Goal: Transaction & Acquisition: Purchase product/service

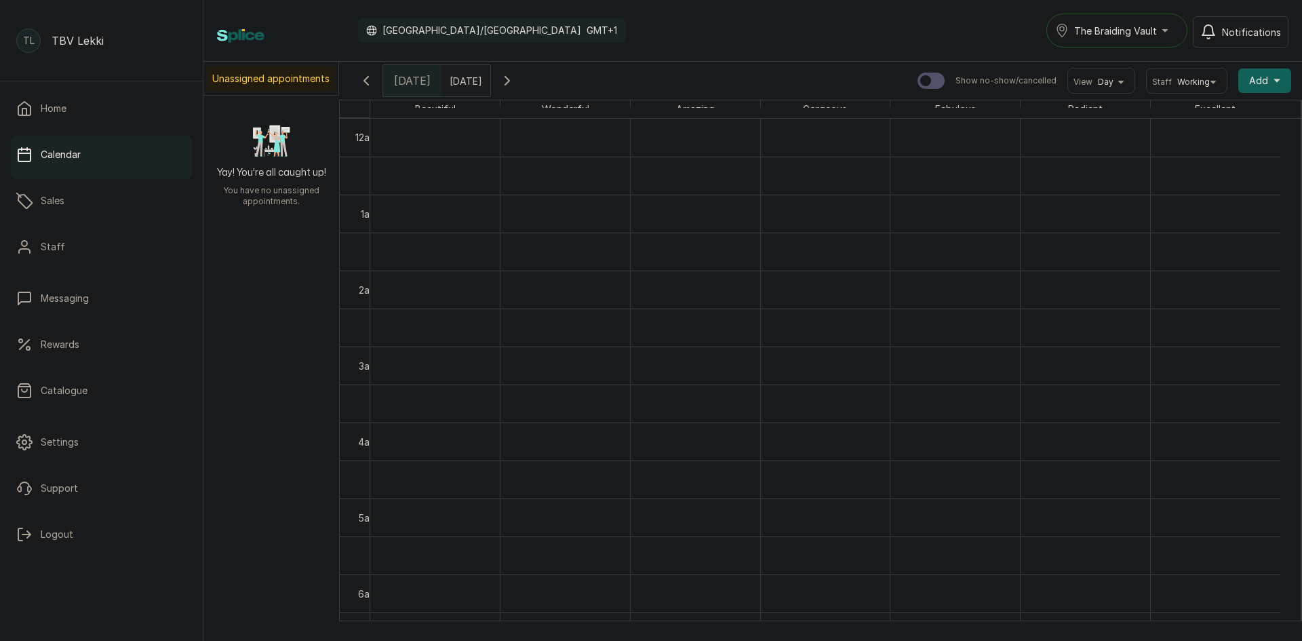
scroll to position [456, 0]
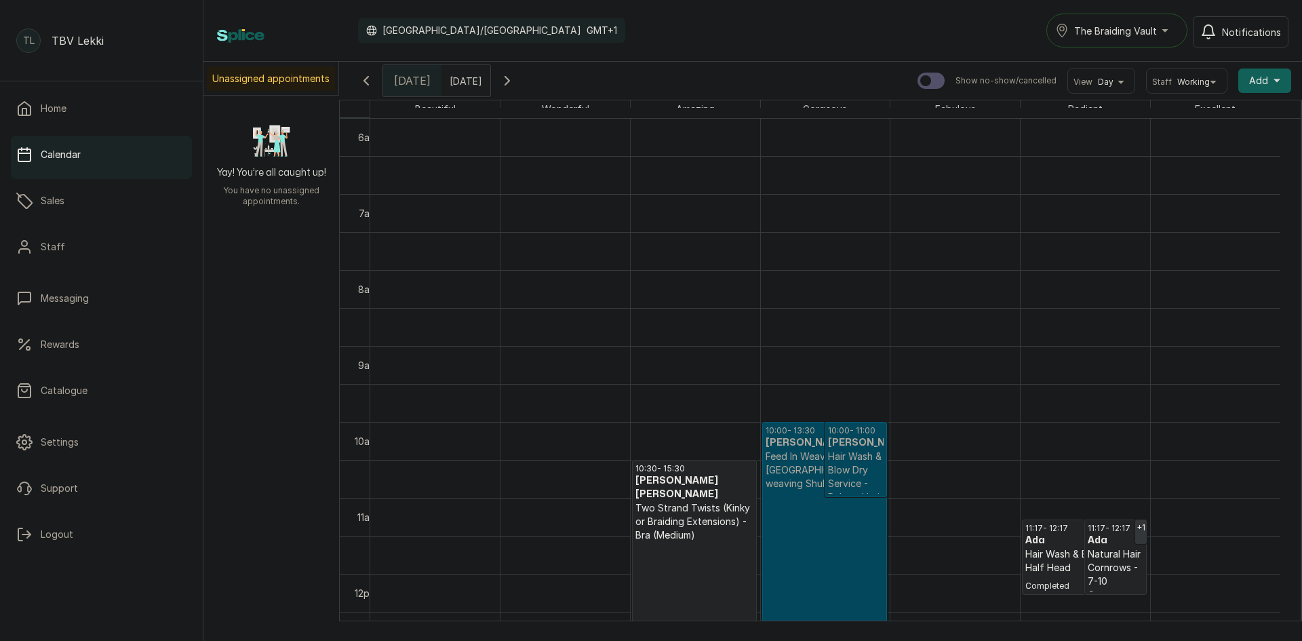
click at [772, 557] on p "Confirmed" at bounding box center [825, 586] width 118 height 193
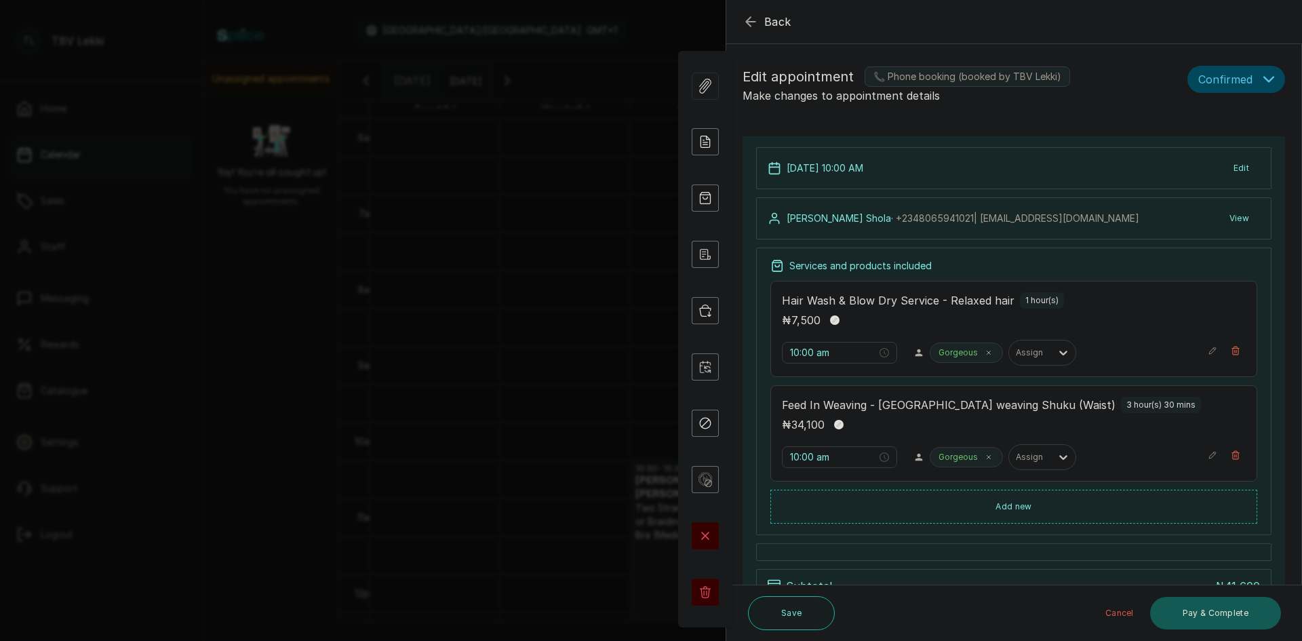
click at [1200, 614] on button "Pay & Complete" at bounding box center [1215, 613] width 131 height 33
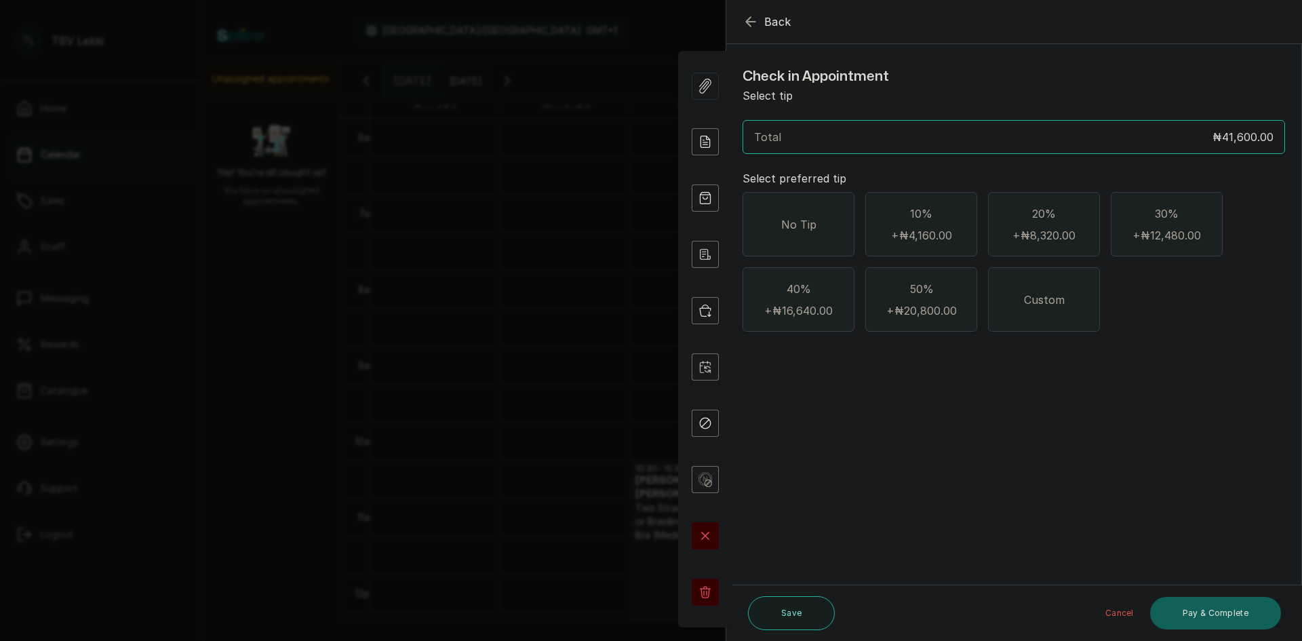
click at [745, 22] on icon "button" at bounding box center [751, 22] width 16 height 16
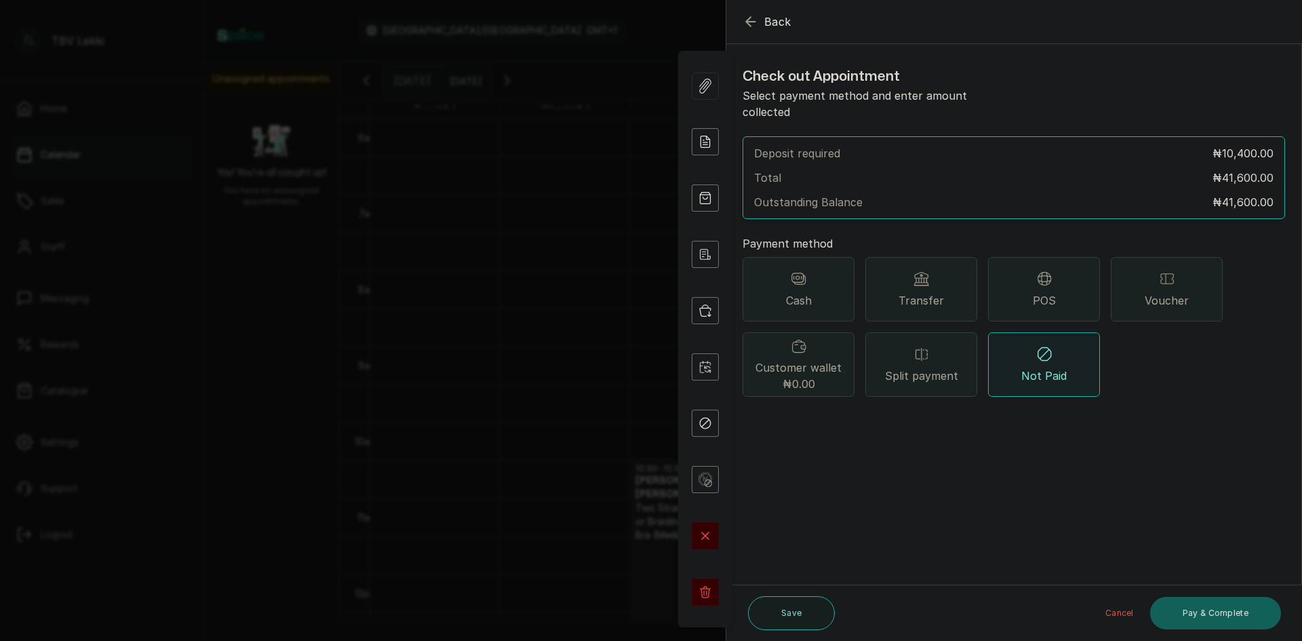
click at [1048, 292] on span "POS" at bounding box center [1044, 300] width 23 height 16
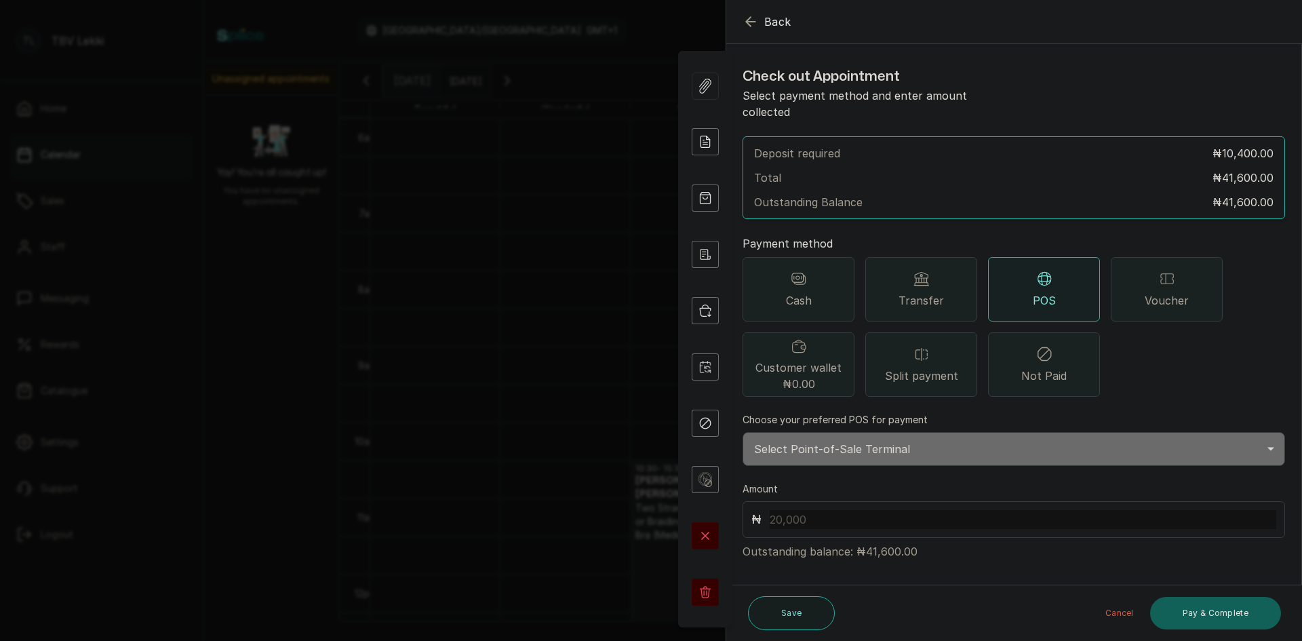
click at [880, 434] on select "Select Point-of-Sale Terminal Traction Lekki Wema Bank" at bounding box center [1014, 449] width 543 height 34
select select "e1867123-5ec2-4a5c-a37e-a5c296d9f69a"
click at [743, 432] on select "Select Point-of-Sale Terminal Traction Lekki Wema Bank" at bounding box center [1014, 449] width 543 height 34
drag, startPoint x: 865, startPoint y: 536, endPoint x: 897, endPoint y: 534, distance: 31.9
click at [897, 538] on p "Outstanding balance: ₦41,600.00" at bounding box center [1014, 549] width 543 height 22
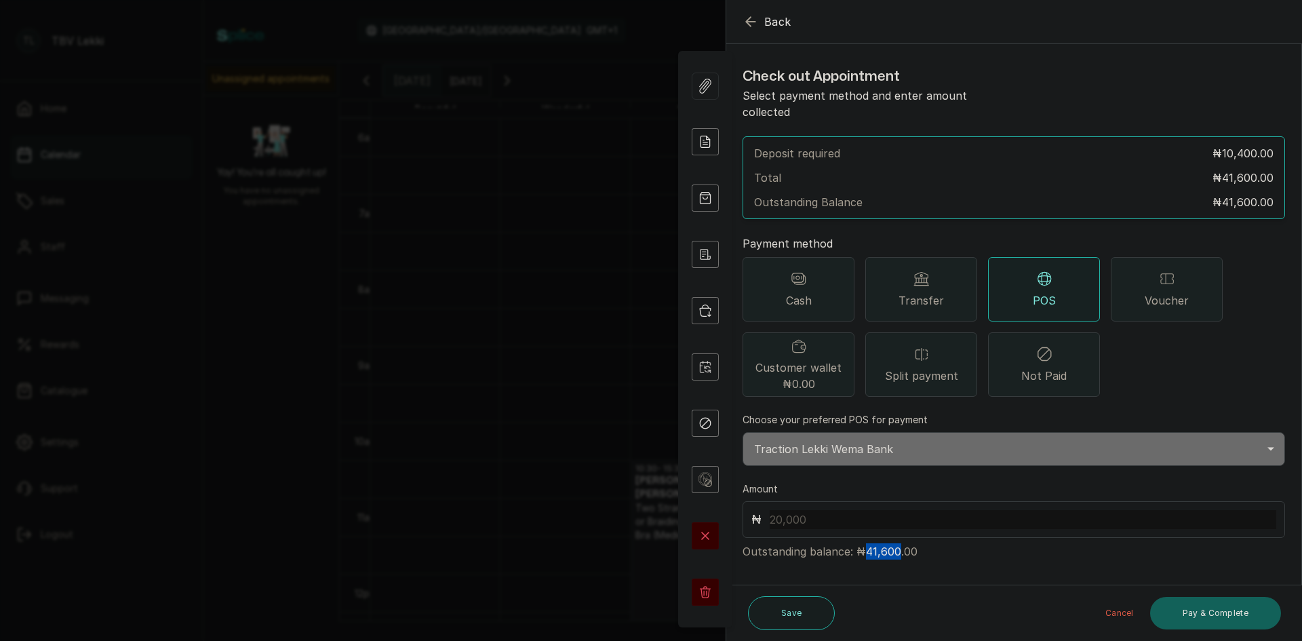
copy p "41,600"
click at [810, 510] on input "text" at bounding box center [1023, 519] width 507 height 19
paste input "41,600"
type input "41,600"
click at [1179, 612] on button "Pay & Complete" at bounding box center [1215, 613] width 131 height 33
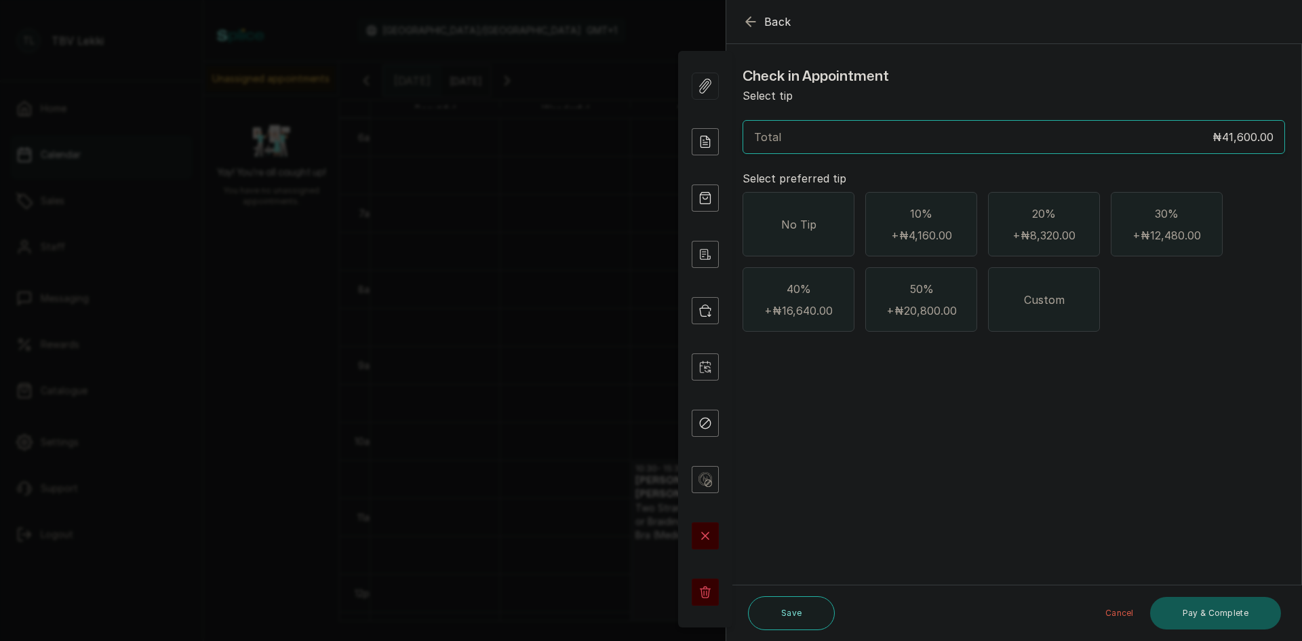
click at [1179, 612] on button "Pay & Complete" at bounding box center [1215, 613] width 131 height 33
click at [1224, 615] on button "Pay & Complete" at bounding box center [1215, 613] width 131 height 33
click at [1187, 604] on button "Pay & Complete" at bounding box center [1215, 613] width 131 height 33
click at [807, 207] on div "No Tip" at bounding box center [799, 224] width 112 height 64
click at [1206, 609] on button "Pay & Complete" at bounding box center [1215, 613] width 131 height 33
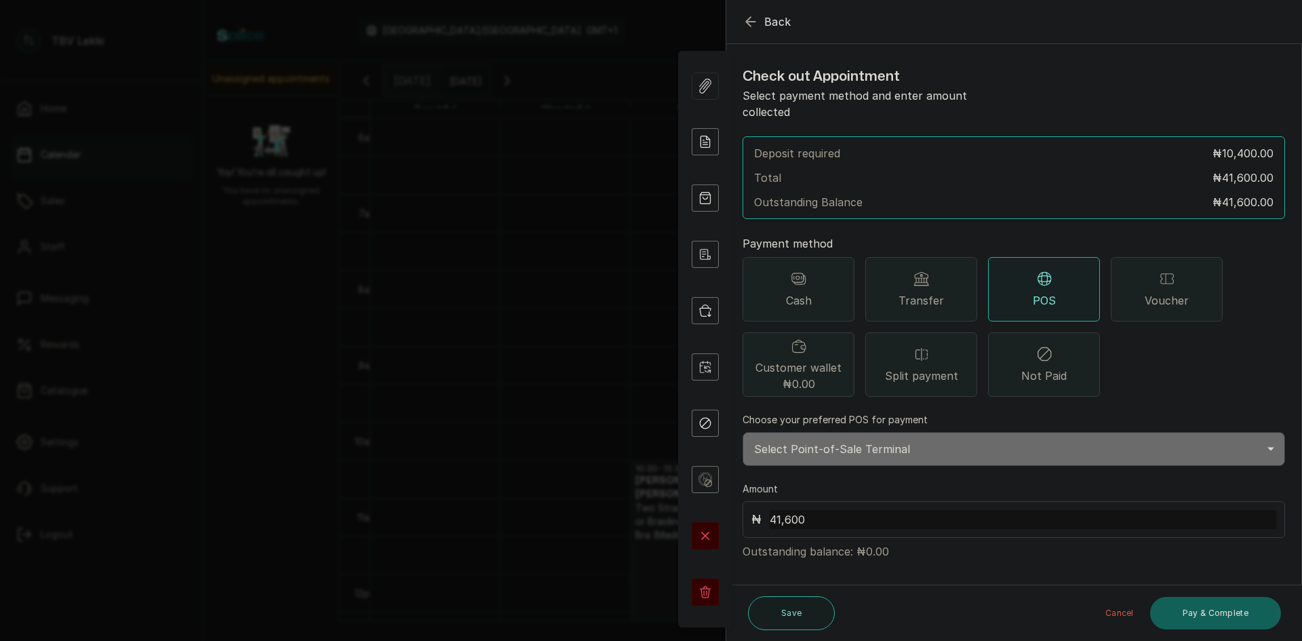
click at [892, 436] on select "Select Point-of-Sale Terminal Traction Lekki Wema Bank" at bounding box center [1014, 449] width 543 height 34
select select "e1867123-5ec2-4a5c-a37e-a5c296d9f69a"
click at [743, 432] on select "Select Point-of-Sale Terminal Traction Lekki Wema Bank" at bounding box center [1014, 449] width 543 height 34
click at [1181, 619] on button "Pay & Complete" at bounding box center [1215, 613] width 131 height 33
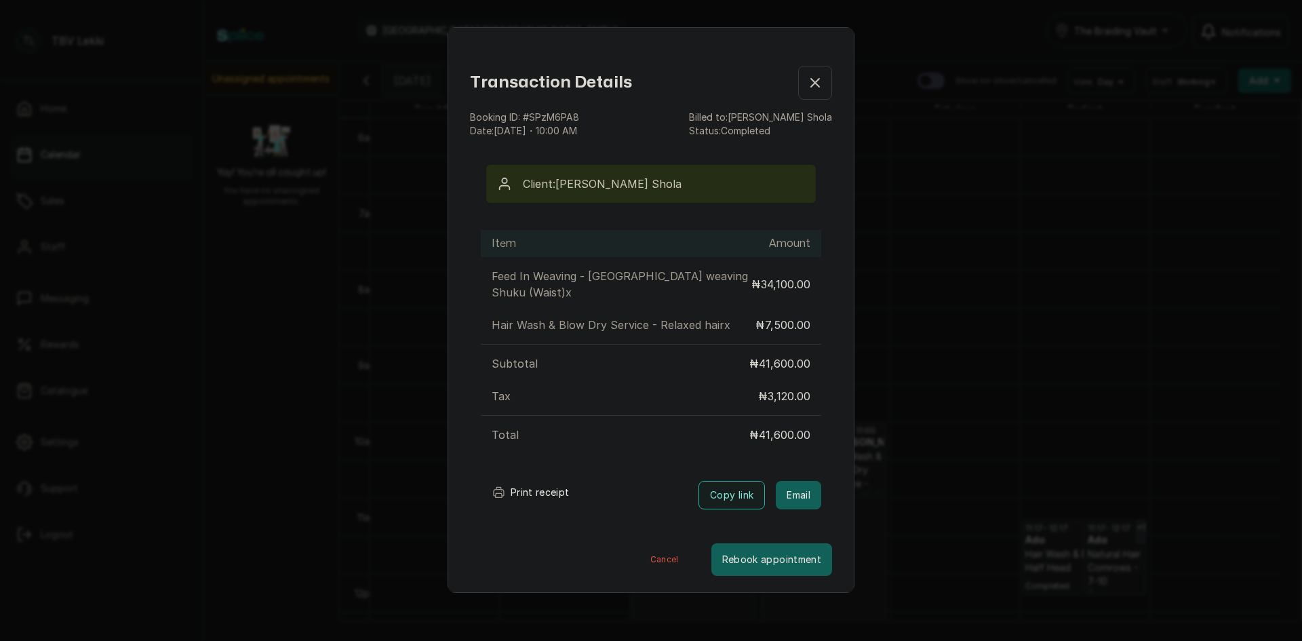
click at [551, 484] on button "Print receipt" at bounding box center [531, 492] width 100 height 27
click at [1042, 302] on div "Transaction Details Booking ID: # SPzM6PA8 Date: 1 Oct, 2025 ・ 10:00 AM Billed …" at bounding box center [651, 320] width 1302 height 641
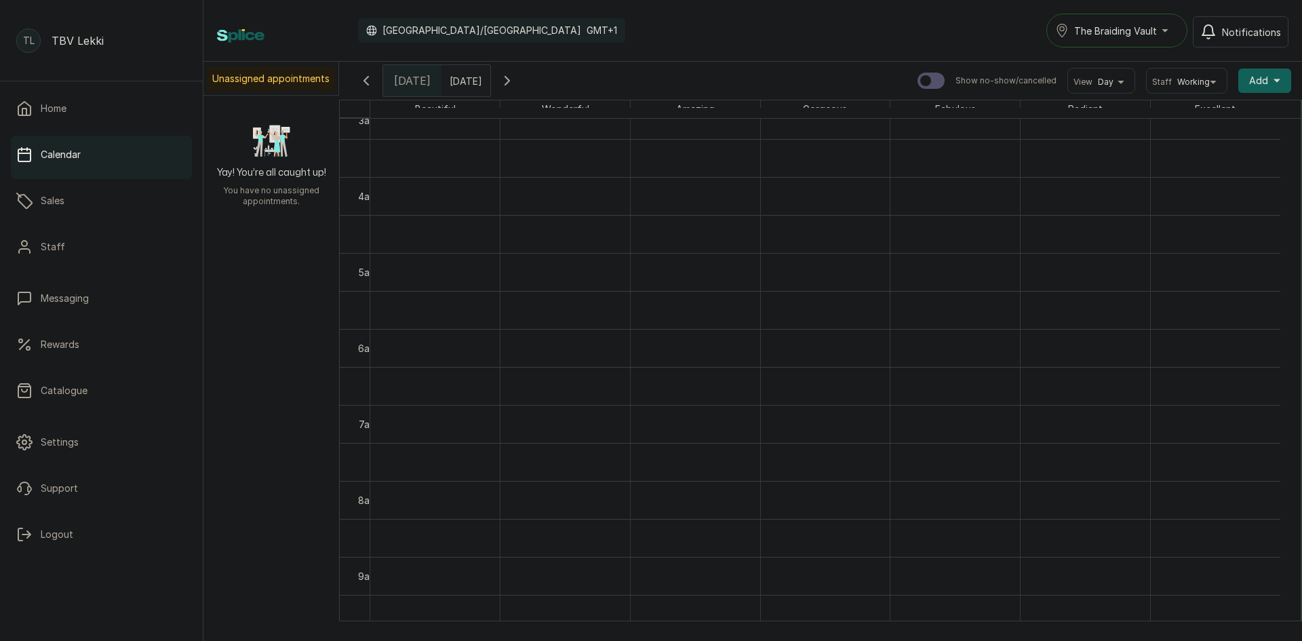
scroll to position [197, 0]
click at [1116, 38] on div "The Braiding Vault" at bounding box center [1116, 30] width 123 height 16
click at [1129, 75] on li "The Braiding Vault Signature" at bounding box center [1147, 63] width 203 height 27
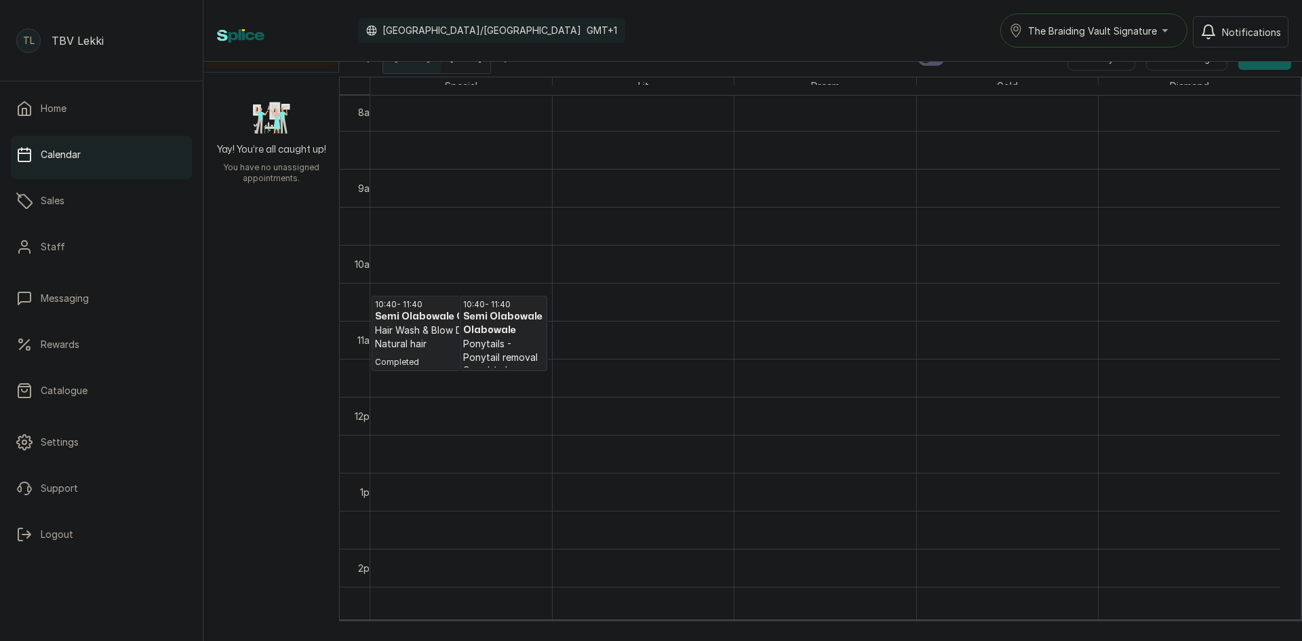
click at [1097, 40] on button "The Braiding Vault Signature" at bounding box center [1093, 31] width 187 height 34
drag, startPoint x: 1097, startPoint y: 85, endPoint x: 1095, endPoint y: 92, distance: 7.1
click at [1095, 92] on span "The Braiding Vault" at bounding box center [1109, 91] width 165 height 16
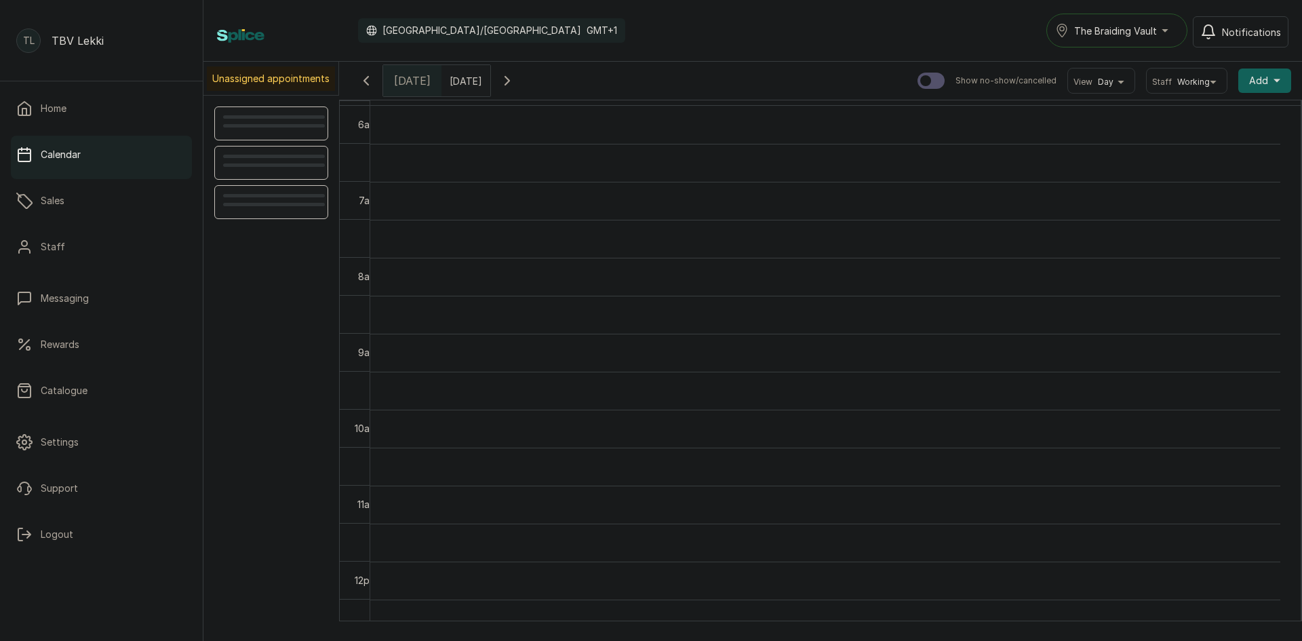
scroll to position [456, 0]
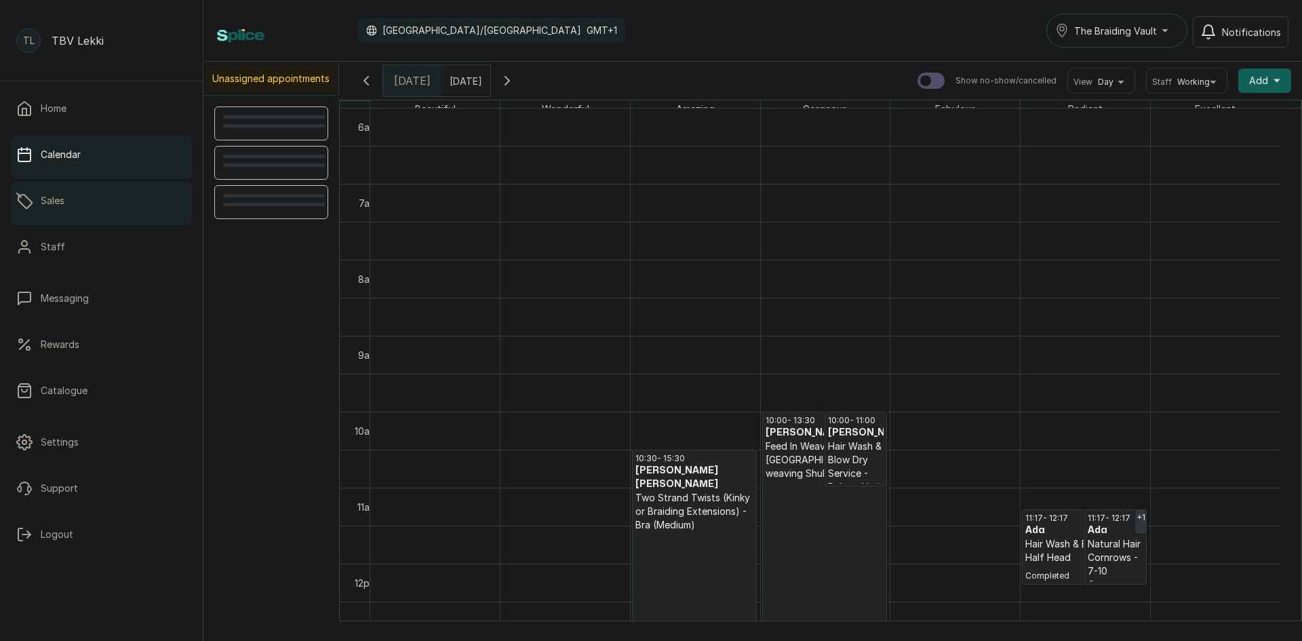
click at [62, 201] on p "Sales" at bounding box center [53, 201] width 24 height 14
